Goal: Task Accomplishment & Management: Manage account settings

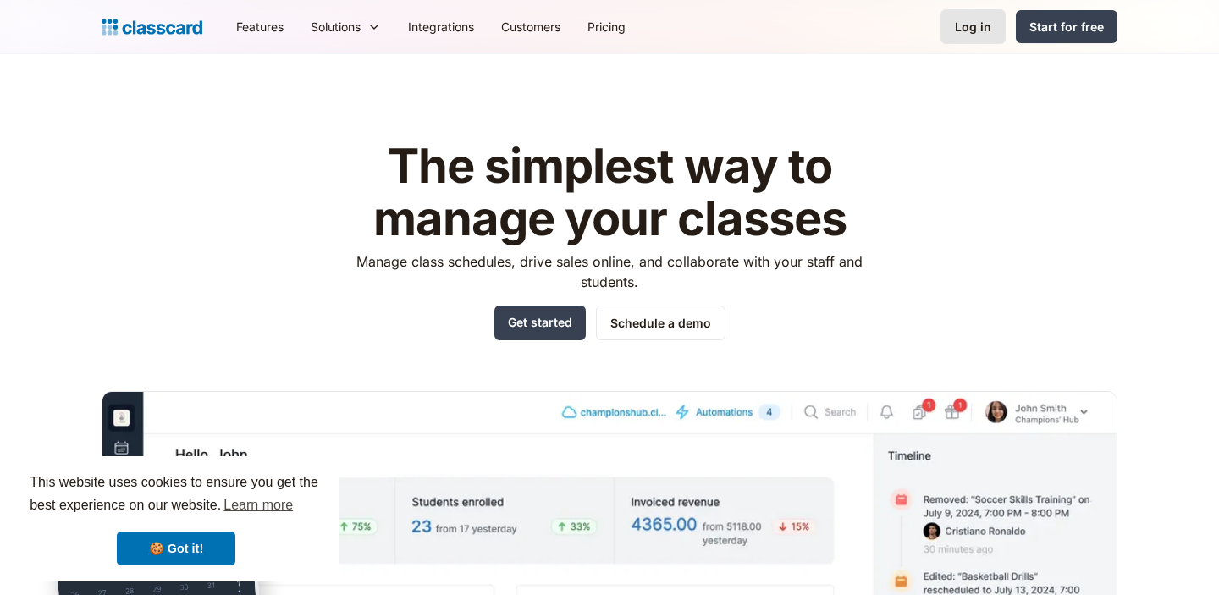
click at [972, 34] on div "Log in" at bounding box center [973, 27] width 36 height 18
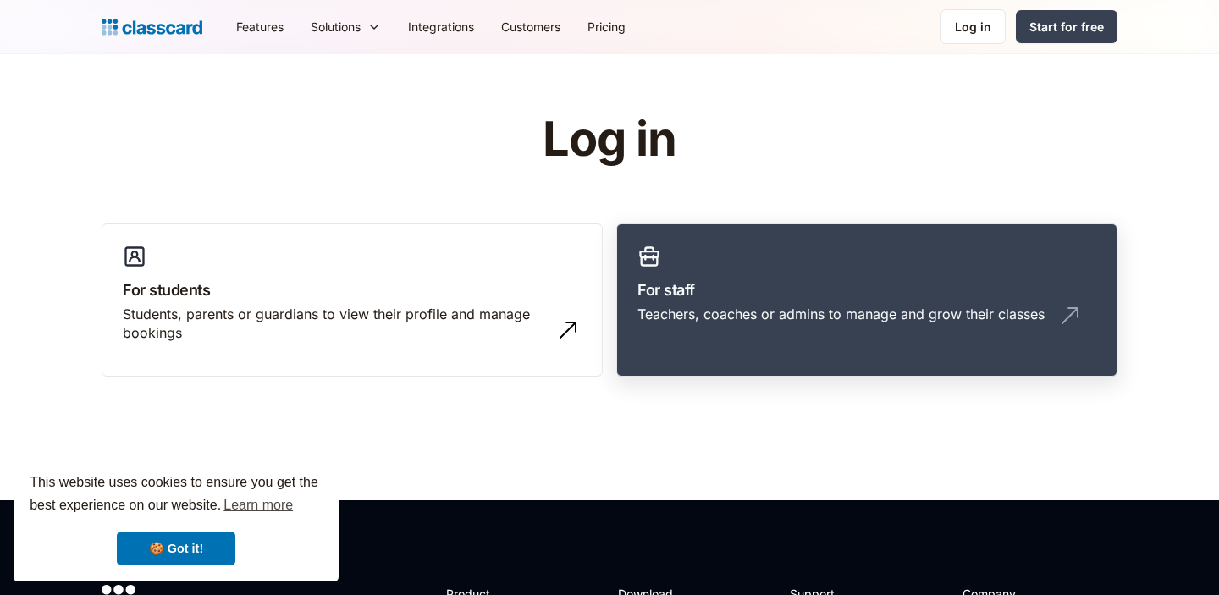
click at [724, 311] on div "Teachers, coaches or admins to manage and grow their classes" at bounding box center [841, 314] width 407 height 19
